Goal: Task Accomplishment & Management: Use online tool/utility

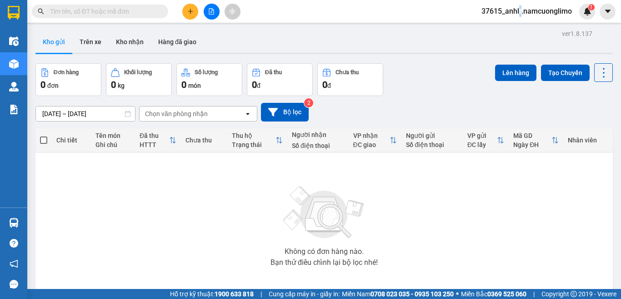
click at [516, 13] on span "37615_anhlt.namcuonglimo" at bounding box center [526, 10] width 105 height 11
click at [494, 29] on span "Đăng xuất" at bounding box center [531, 28] width 86 height 10
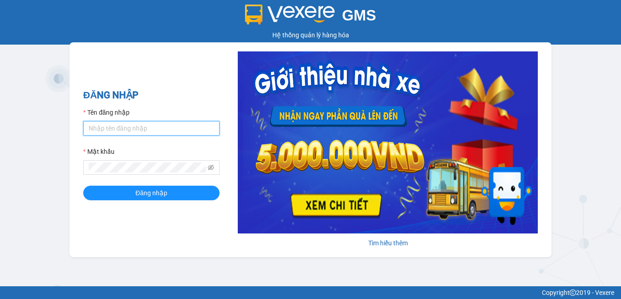
type input "ntpanh.namcuonglimo"
click at [545, 50] on div "ĐĂNG NHẬP Tên đăng nhập ntpanh.namcuonglimo Mật khẩu Đăng nhập Tìm hiểu thêm" at bounding box center [311, 149] width 482 height 215
click at [180, 124] on input "ntpanh.namcuonglimo" at bounding box center [151, 128] width 136 height 15
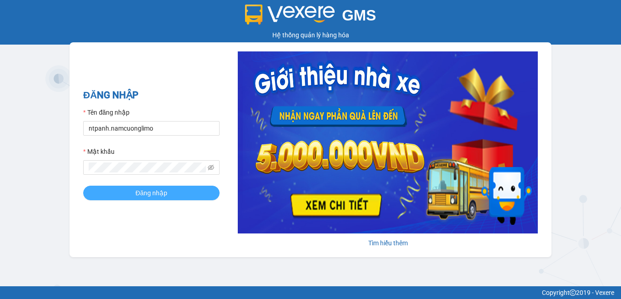
click at [165, 195] on span "Đăng nhập" at bounding box center [151, 193] width 32 height 10
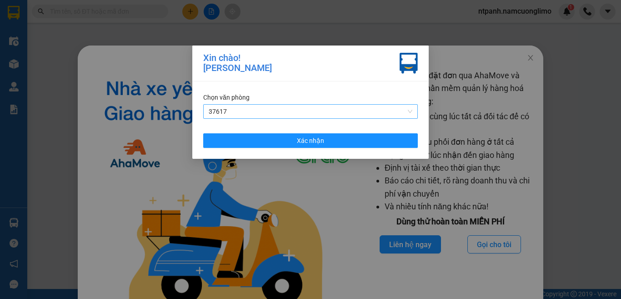
click at [256, 112] on span "37617" at bounding box center [311, 112] width 204 height 14
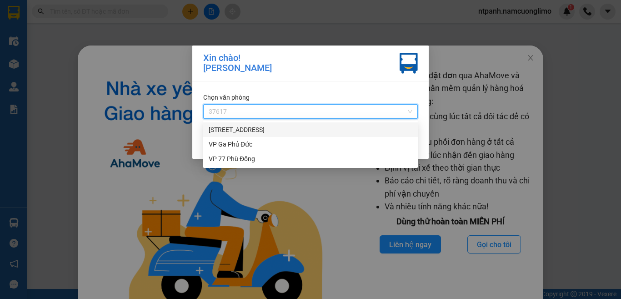
click at [233, 131] on div "142 Hai Bà Trưng" at bounding box center [311, 130] width 204 height 10
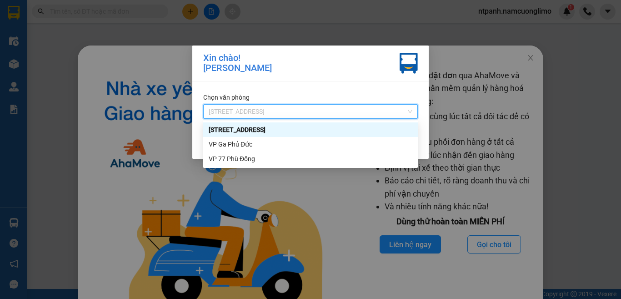
click at [285, 108] on span "142 Hai Bà Trưng" at bounding box center [311, 112] width 204 height 14
click at [232, 145] on div "VP Ga Phủ Đức" at bounding box center [311, 144] width 204 height 10
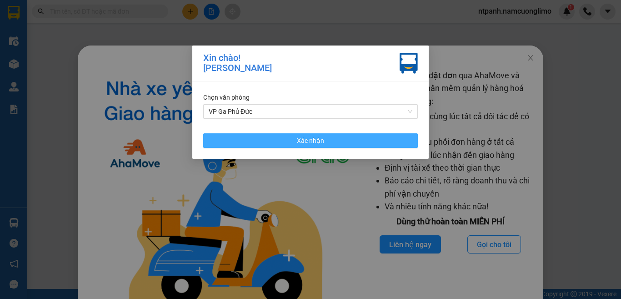
drag, startPoint x: 311, startPoint y: 142, endPoint x: 313, endPoint y: 136, distance: 6.5
click at [313, 141] on span "Xác nhận" at bounding box center [310, 140] width 27 height 10
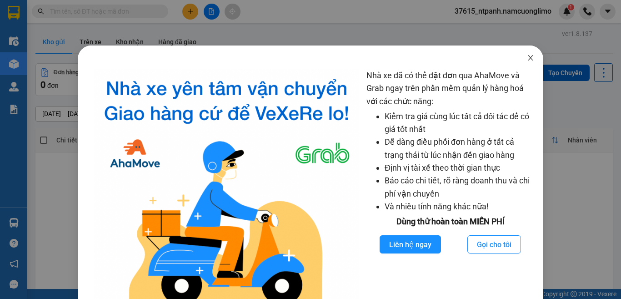
click at [521, 64] on span "Close" at bounding box center [530, 57] width 25 height 25
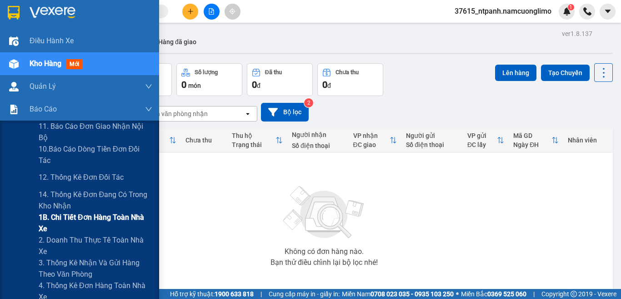
click at [63, 227] on span "1B. Chi tiết đơn hàng toàn nhà xe" at bounding box center [96, 222] width 114 height 23
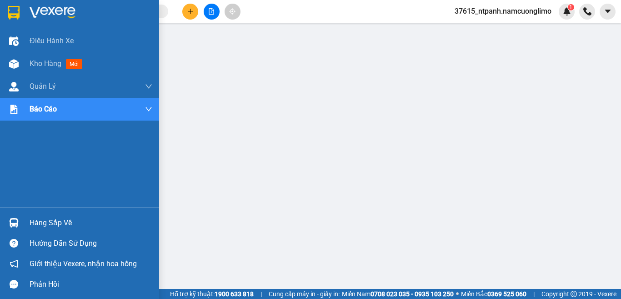
click at [14, 6] on div at bounding box center [14, 13] width 16 height 16
